Goal: Transaction & Acquisition: Purchase product/service

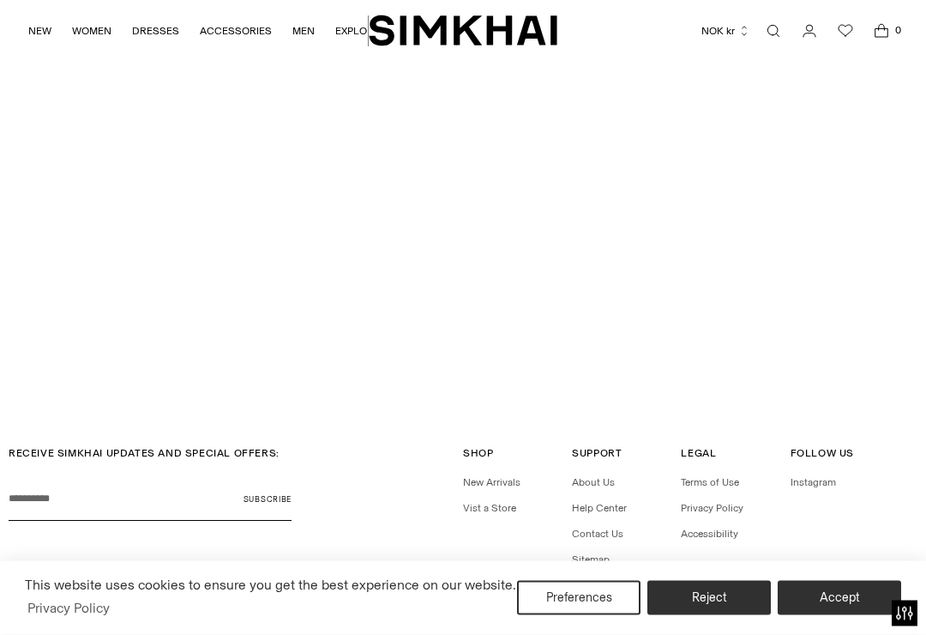
scroll to position [3482, 0]
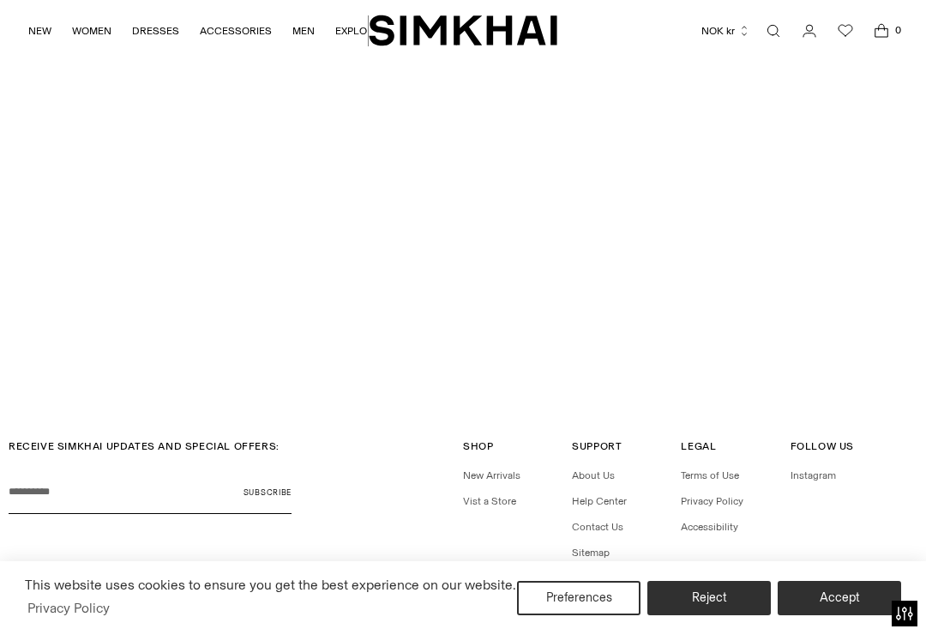
click at [501, 469] on link "New Arrivals" at bounding box center [491, 475] width 57 height 12
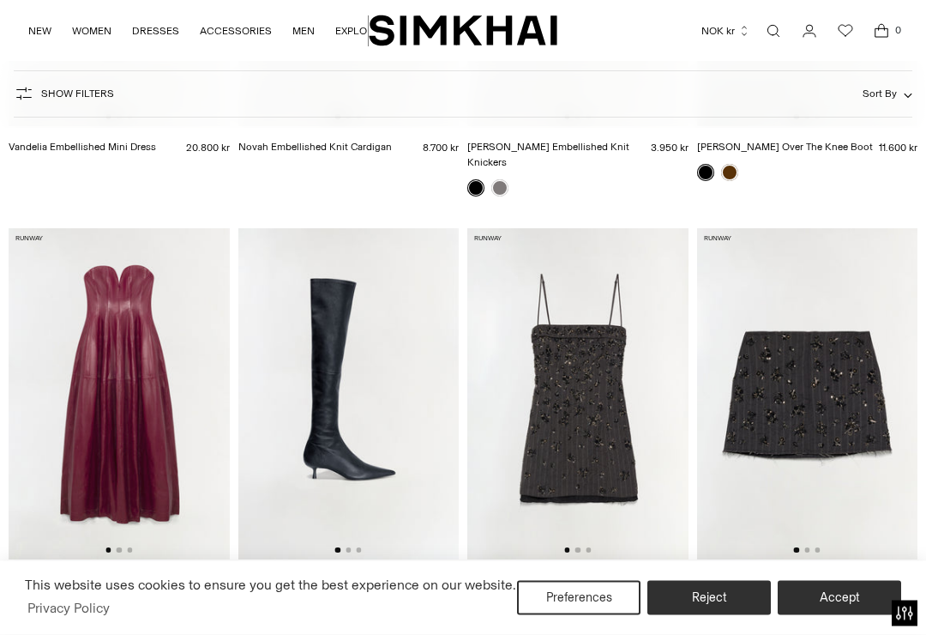
scroll to position [974, 0]
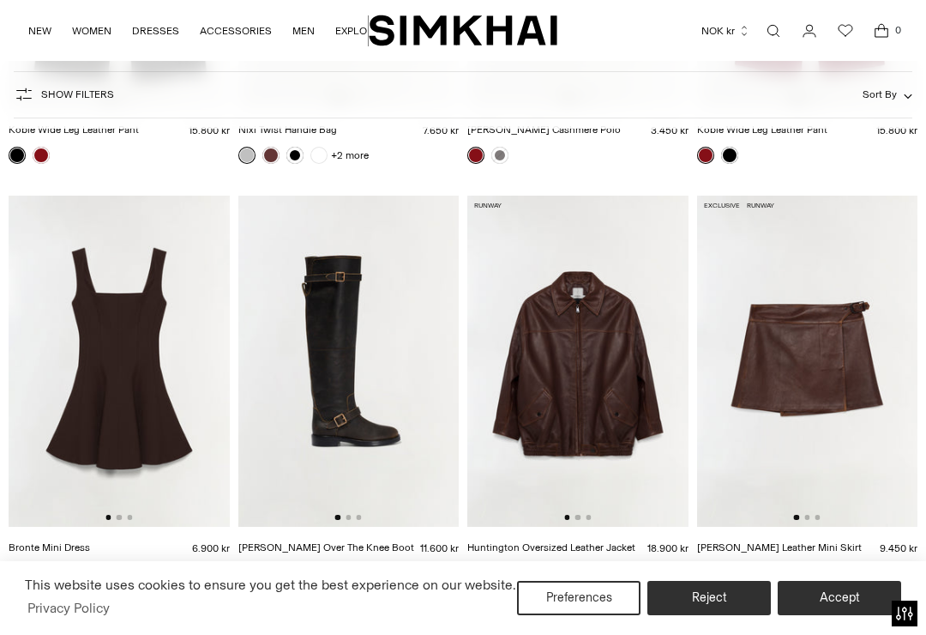
scroll to position [4284, 0]
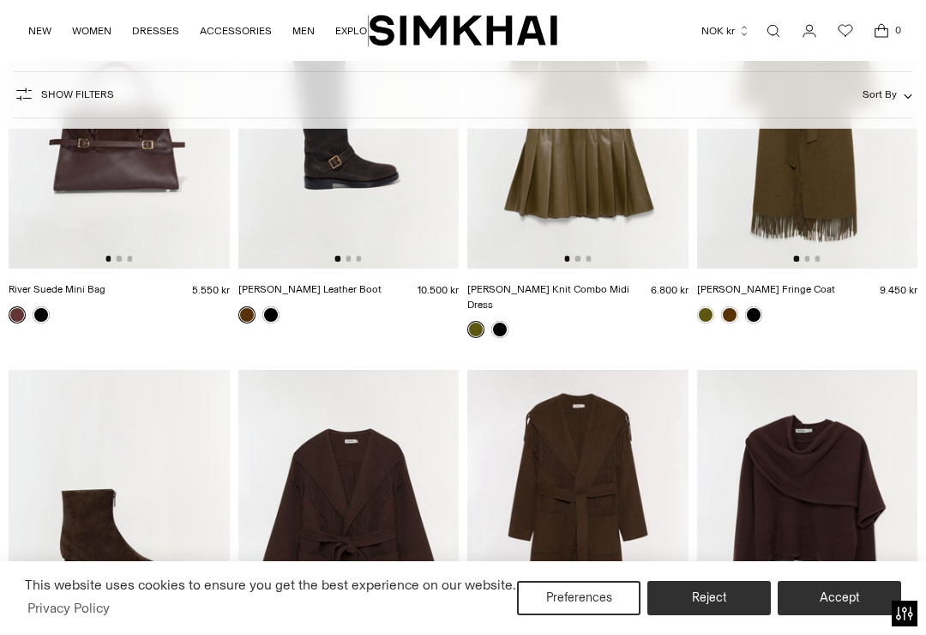
scroll to position [12984, 0]
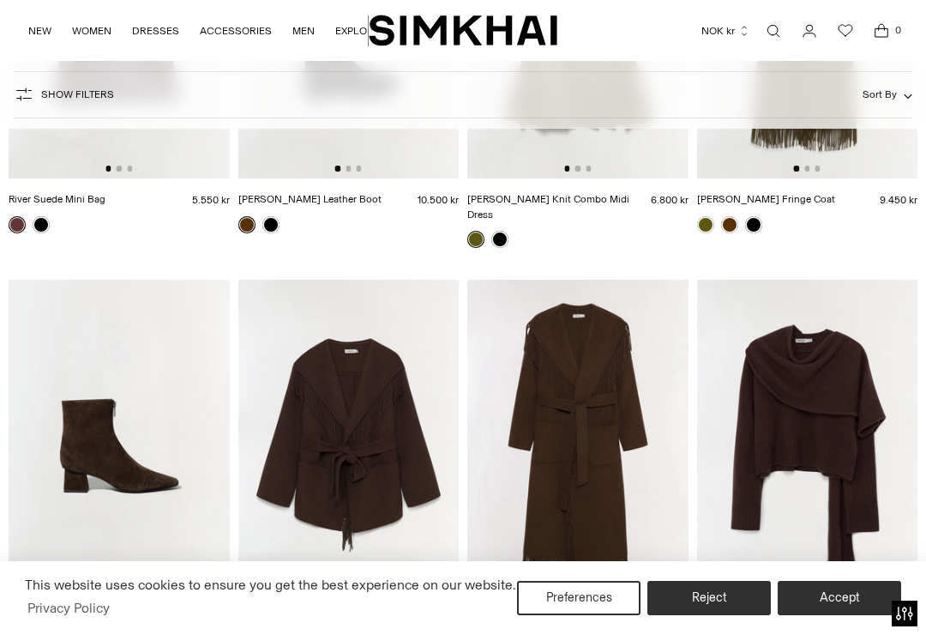
click at [133, 409] on img at bounding box center [119, 445] width 221 height 331
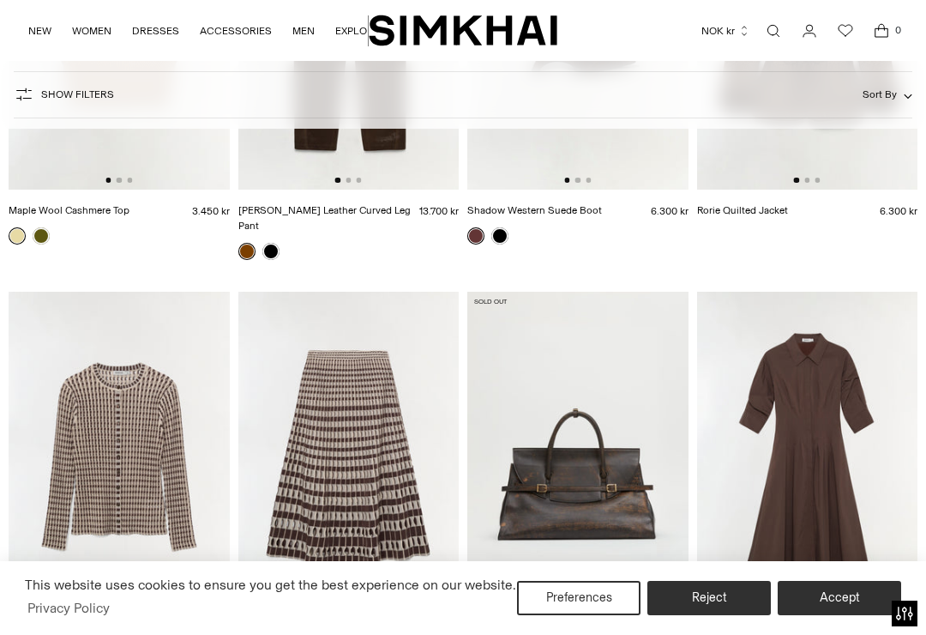
scroll to position [15942, 0]
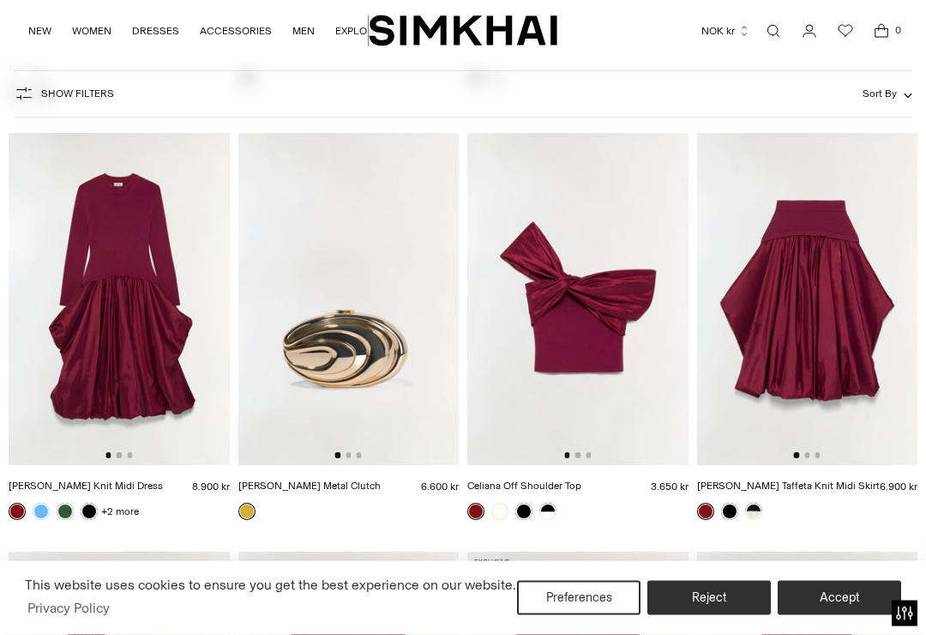
scroll to position [10553, 0]
